Goal: Download file/media

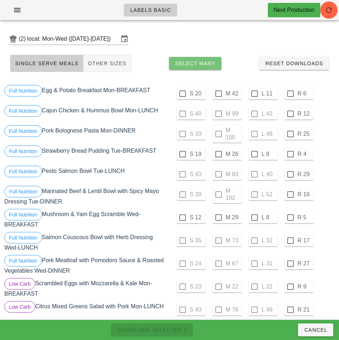
click at [207, 63] on span "Select Many" at bounding box center [195, 63] width 41 height 6
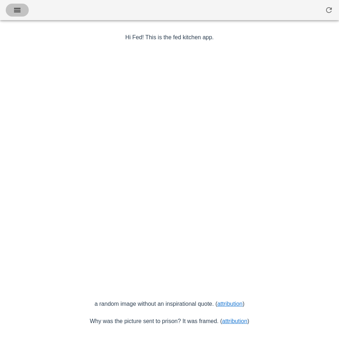
click at [18, 12] on icon "button" at bounding box center [17, 10] width 9 height 9
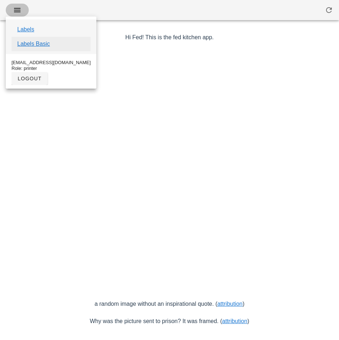
click at [40, 46] on link "Labels Basic" at bounding box center [33, 44] width 33 height 9
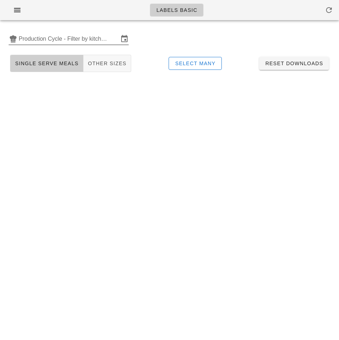
click at [41, 41] on input "Production Cycle - Filter by kitchen production schedules" at bounding box center [69, 39] width 100 height 12
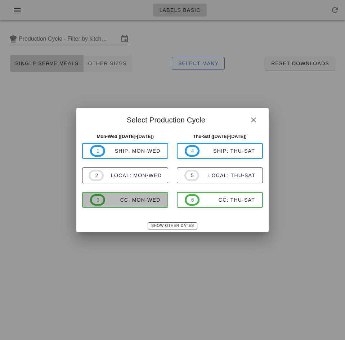
click at [140, 201] on div "CC: Mon-Wed" at bounding box center [132, 200] width 55 height 6
type input "CC: Mon-Wed (Sep 29-Oct 1)"
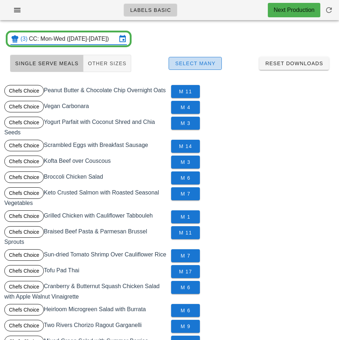
click at [208, 63] on span "Select Many" at bounding box center [195, 63] width 41 height 6
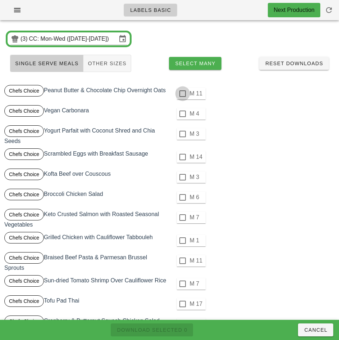
click at [182, 94] on div at bounding box center [183, 93] width 12 height 12
checkbox input "true"
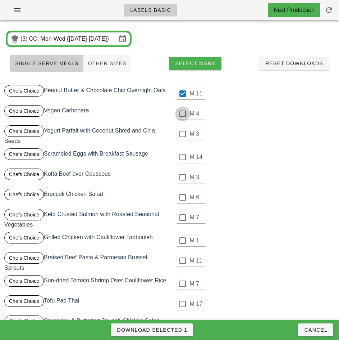
click at [183, 113] on div at bounding box center [183, 114] width 12 height 12
checkbox input "true"
click at [182, 134] on div at bounding box center [183, 134] width 12 height 12
checkbox input "true"
click at [182, 156] on div at bounding box center [183, 157] width 12 height 12
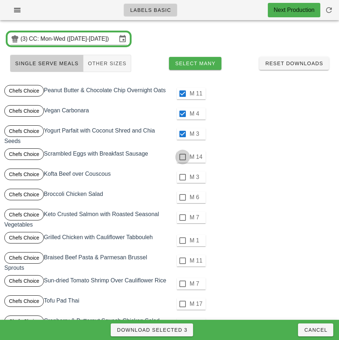
checkbox input "true"
click at [183, 177] on div at bounding box center [183, 177] width 12 height 12
checkbox input "true"
click at [182, 197] on div at bounding box center [183, 197] width 12 height 12
checkbox input "true"
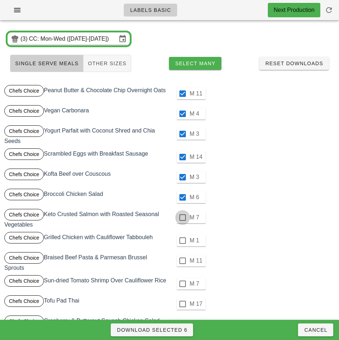
click at [182, 217] on div at bounding box center [183, 217] width 12 height 12
checkbox input "true"
click at [182, 240] on div at bounding box center [183, 240] width 12 height 12
checkbox input "true"
click at [182, 260] on div at bounding box center [183, 260] width 12 height 12
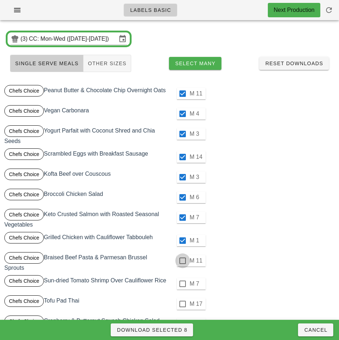
checkbox input "true"
click at [182, 283] on div at bounding box center [183, 283] width 12 height 12
checkbox input "true"
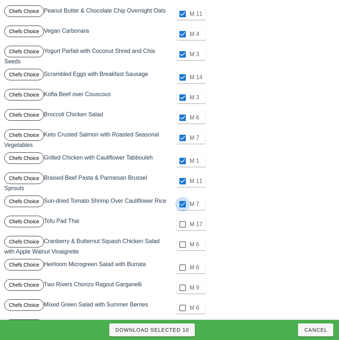
scroll to position [110, 0]
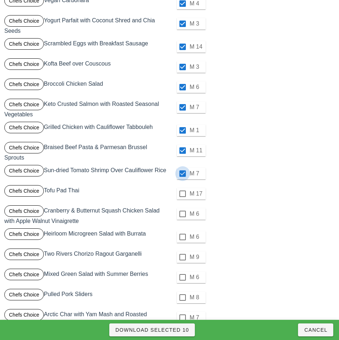
click at [182, 193] on div at bounding box center [183, 193] width 12 height 12
checkbox input "true"
click at [183, 213] on div at bounding box center [183, 214] width 12 height 12
checkbox input "true"
click at [182, 237] on div at bounding box center [183, 237] width 12 height 12
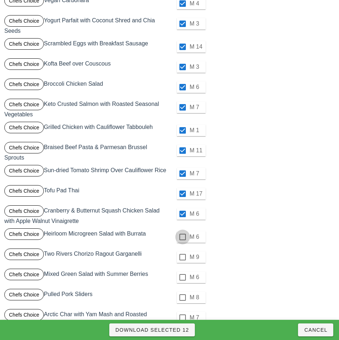
checkbox input "true"
click at [182, 257] on div at bounding box center [183, 257] width 12 height 12
checkbox input "true"
click at [182, 277] on div at bounding box center [183, 277] width 12 height 12
checkbox input "true"
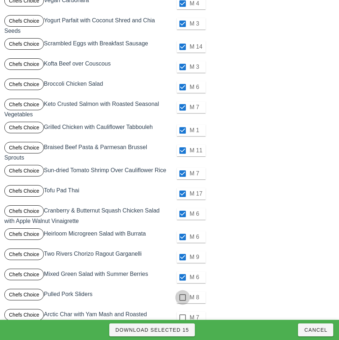
click at [182, 297] on div at bounding box center [183, 297] width 12 height 12
checkbox input "true"
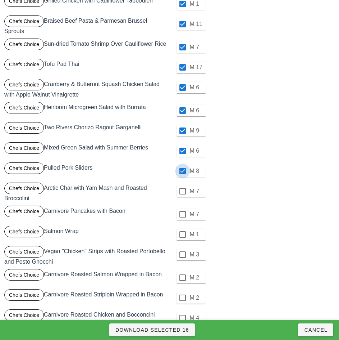
scroll to position [251, 0]
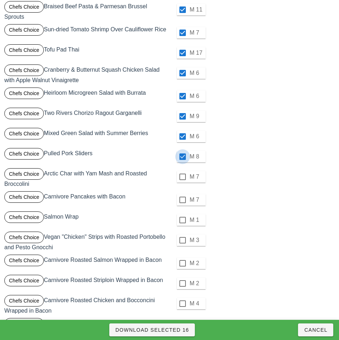
click at [182, 177] on div at bounding box center [183, 176] width 12 height 12
checkbox input "true"
click at [182, 200] on div at bounding box center [183, 199] width 12 height 12
checkbox input "true"
click at [183, 221] on div at bounding box center [183, 220] width 12 height 12
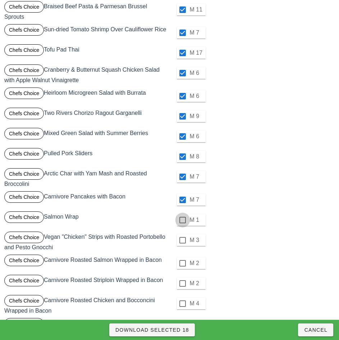
checkbox input "true"
click at [182, 240] on div at bounding box center [183, 240] width 12 height 12
checkbox input "true"
click at [181, 263] on div at bounding box center [183, 263] width 12 height 12
checkbox input "true"
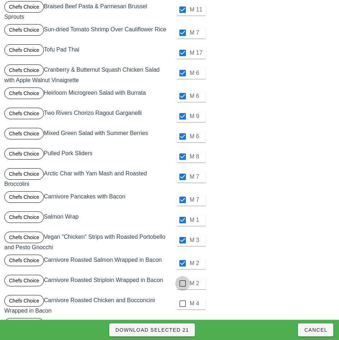
click at [182, 282] on div at bounding box center [183, 283] width 12 height 12
checkbox input "true"
click at [182, 303] on div at bounding box center [183, 303] width 12 height 12
checkbox input "true"
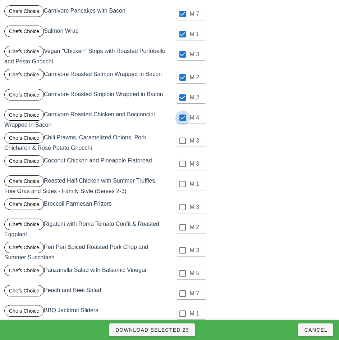
scroll to position [439, 0]
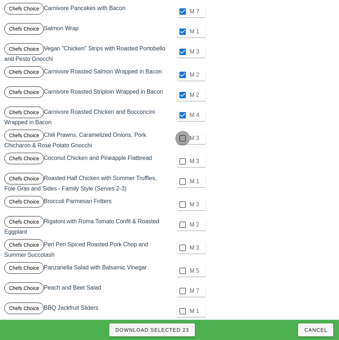
click at [182, 138] on div at bounding box center [183, 138] width 12 height 12
checkbox input "true"
click at [182, 161] on div at bounding box center [183, 161] width 12 height 12
checkbox input "true"
click at [182, 181] on div at bounding box center [183, 181] width 12 height 12
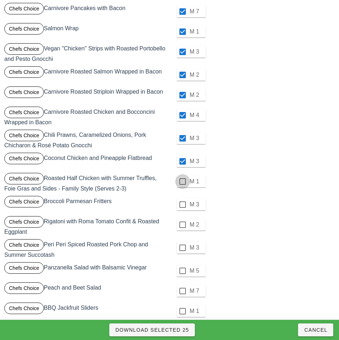
checkbox input "true"
click at [182, 204] on div at bounding box center [183, 204] width 12 height 12
checkbox input "true"
click at [182, 224] on div at bounding box center [183, 224] width 12 height 12
checkbox input "true"
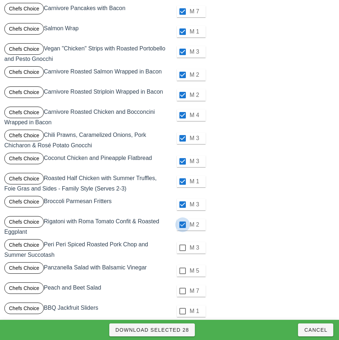
click at [182, 247] on div at bounding box center [183, 247] width 12 height 12
checkbox input "true"
click at [182, 270] on div at bounding box center [183, 270] width 12 height 12
checkbox input "true"
click at [182, 291] on div at bounding box center [183, 290] width 12 height 12
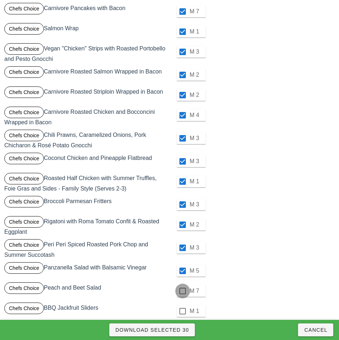
checkbox input "true"
click at [182, 310] on div at bounding box center [183, 311] width 12 height 12
checkbox input "true"
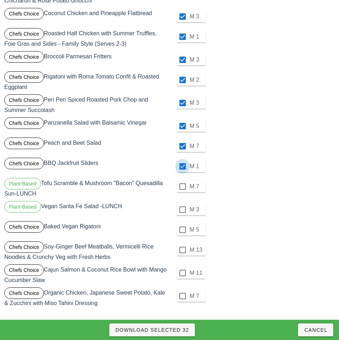
scroll to position [584, 0]
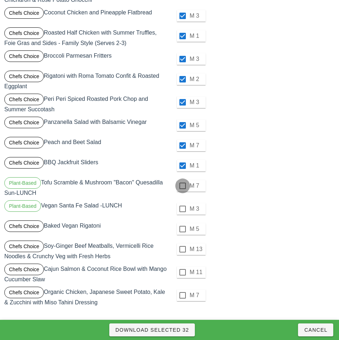
click at [182, 186] on div at bounding box center [183, 185] width 12 height 12
checkbox input "true"
click at [182, 209] on div at bounding box center [183, 208] width 12 height 12
checkbox input "true"
click at [182, 229] on div at bounding box center [183, 229] width 12 height 12
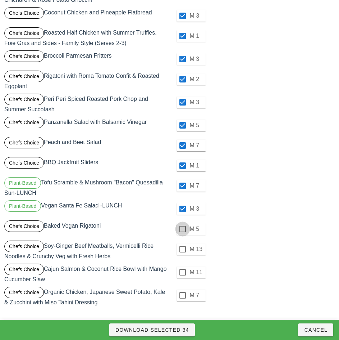
checkbox input "true"
click at [177, 252] on div at bounding box center [183, 249] width 12 height 12
checkbox input "true"
click at [182, 272] on div at bounding box center [183, 272] width 12 height 12
checkbox input "true"
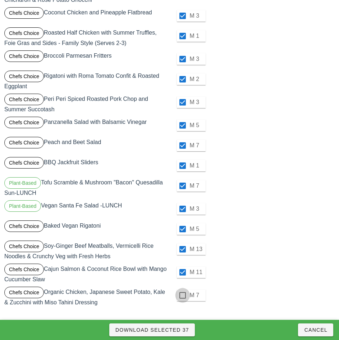
click at [182, 295] on div at bounding box center [183, 295] width 12 height 12
checkbox input "true"
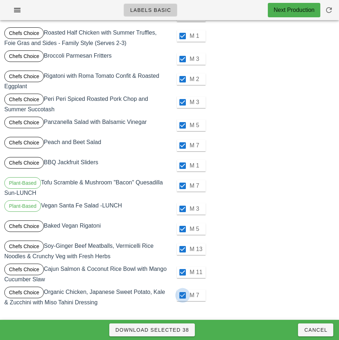
scroll to position [583, 0]
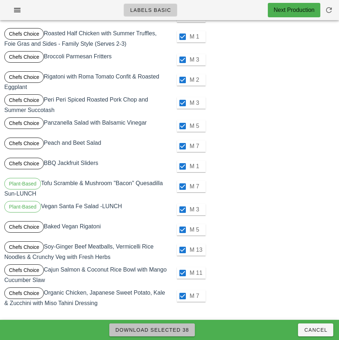
click at [181, 327] on span "Download Selected 38" at bounding box center [152, 330] width 74 height 6
checkbox input "false"
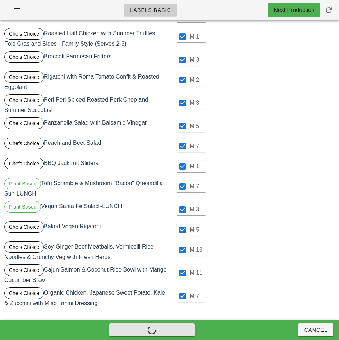
checkbox input "false"
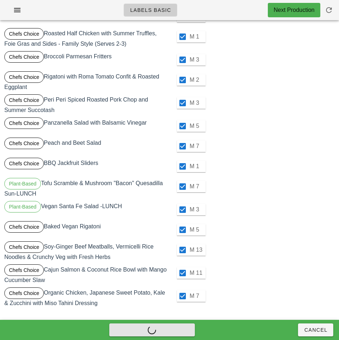
checkbox input "false"
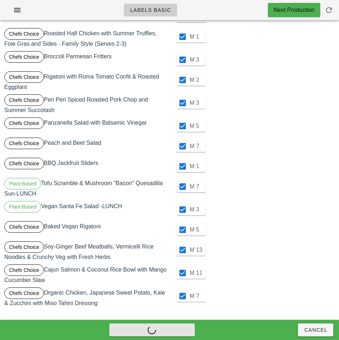
checkbox input "false"
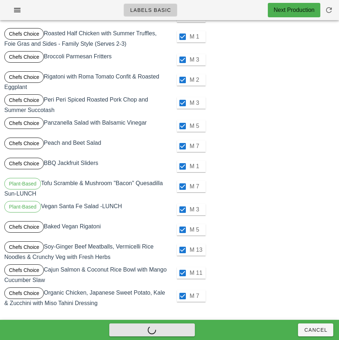
checkbox input "false"
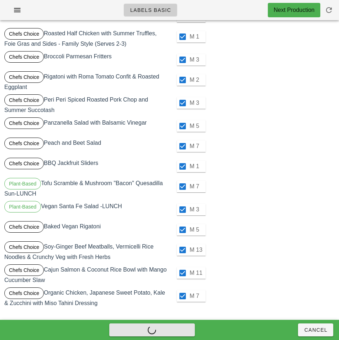
checkbox input "false"
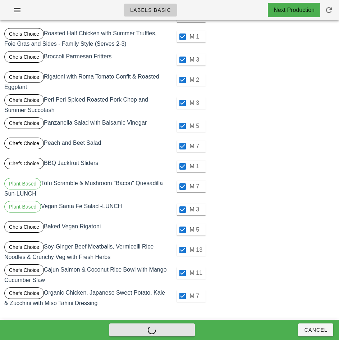
checkbox input "false"
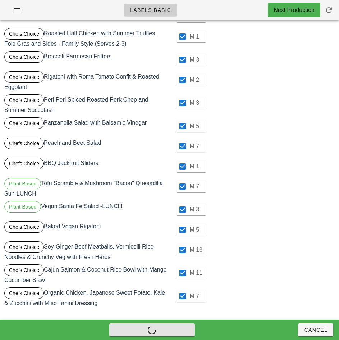
checkbox input "false"
